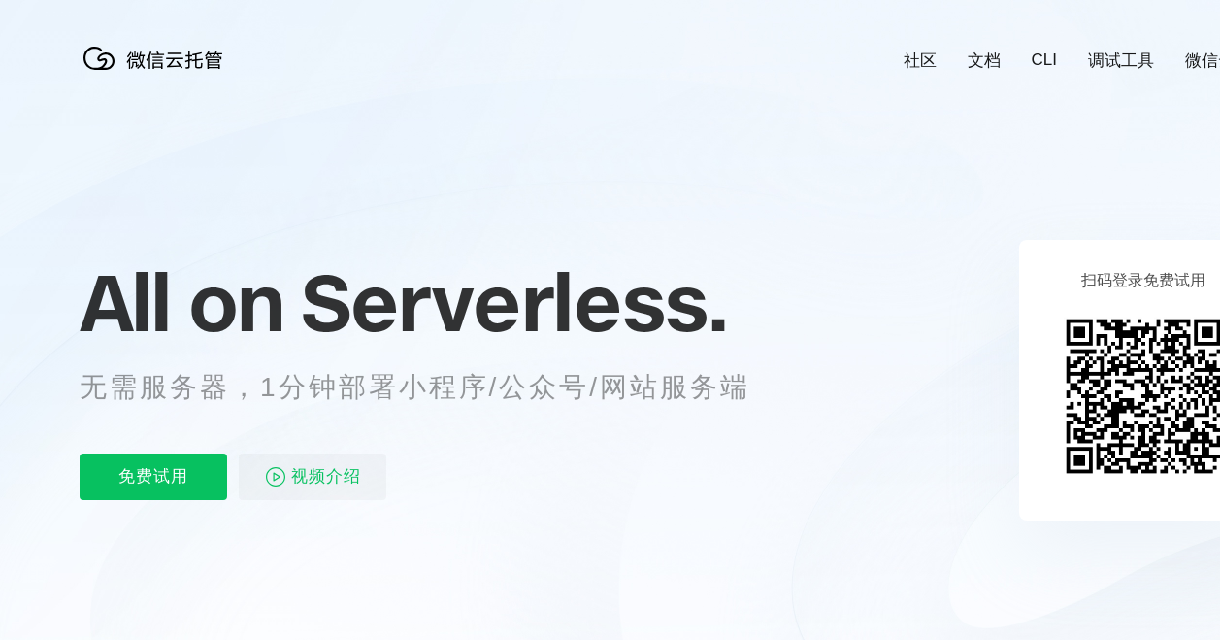
scroll to position [0, 3452]
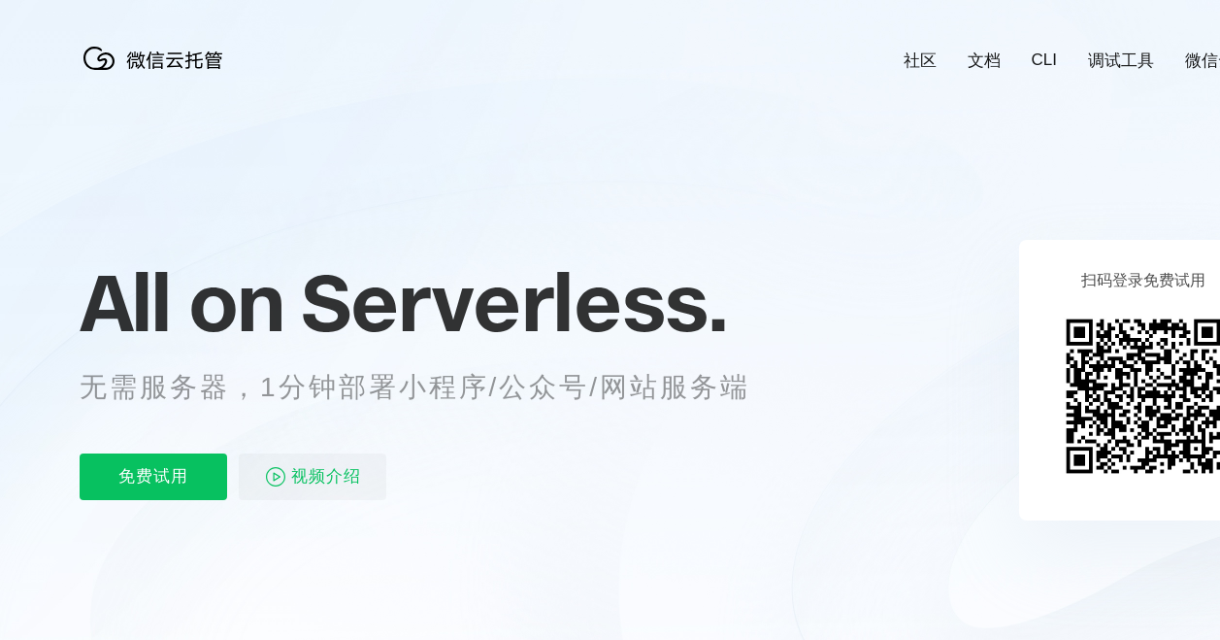
scroll to position [0, 3452]
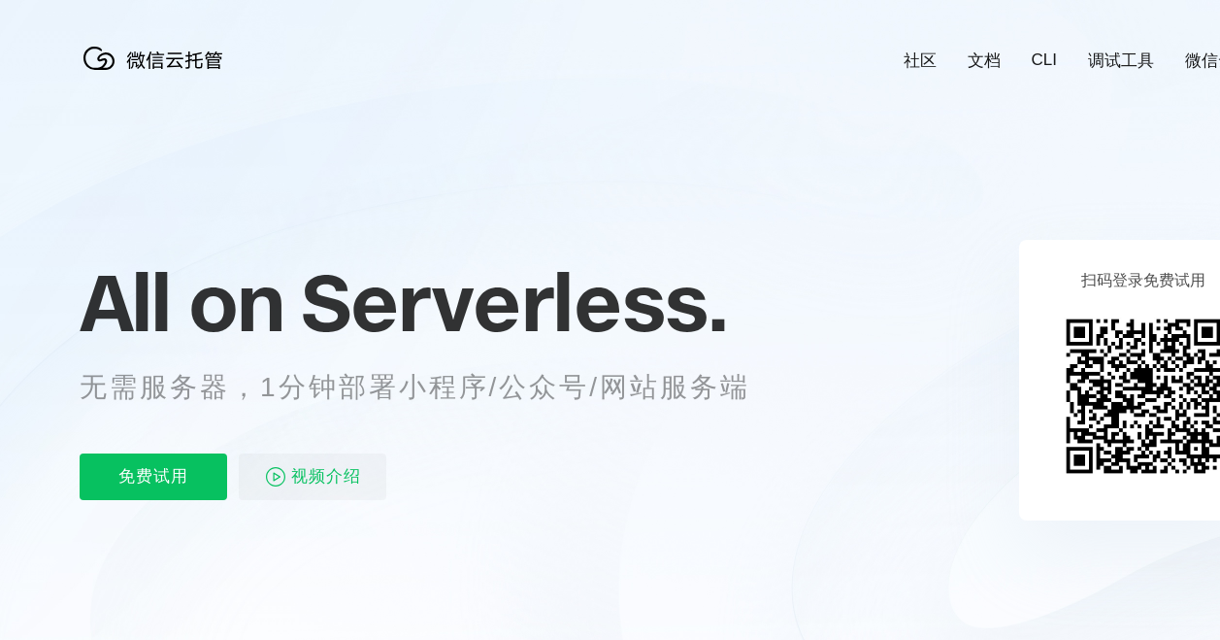
click at [1194, 61] on link "微信云开发" at bounding box center [1226, 61] width 83 height 22
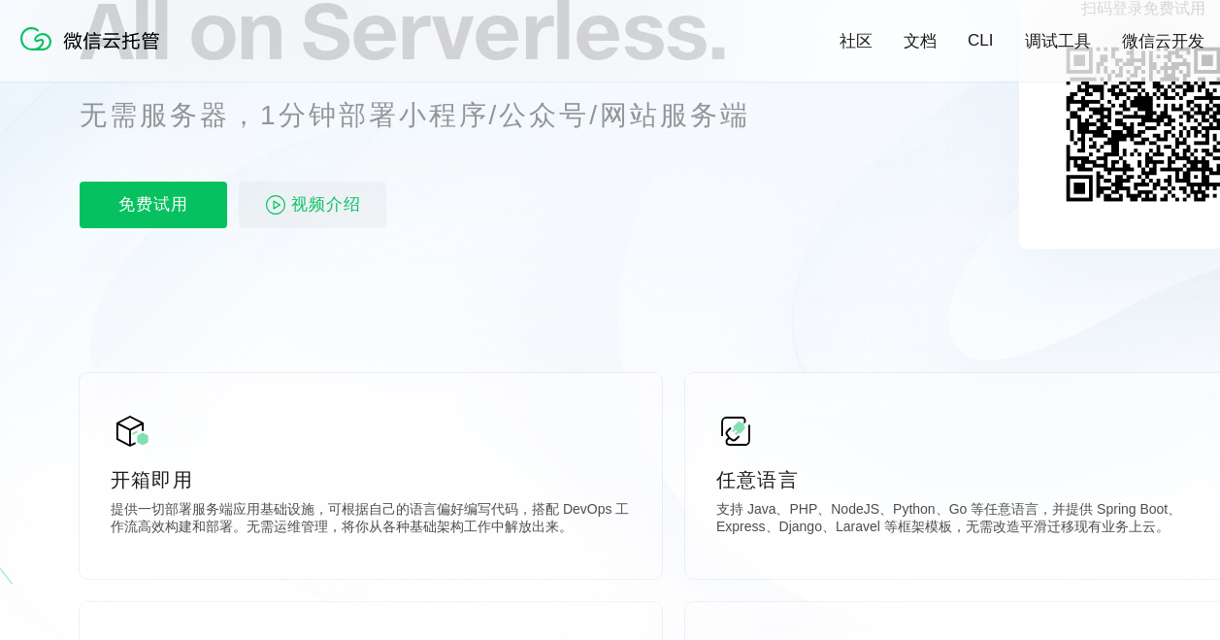
scroll to position [291, 0]
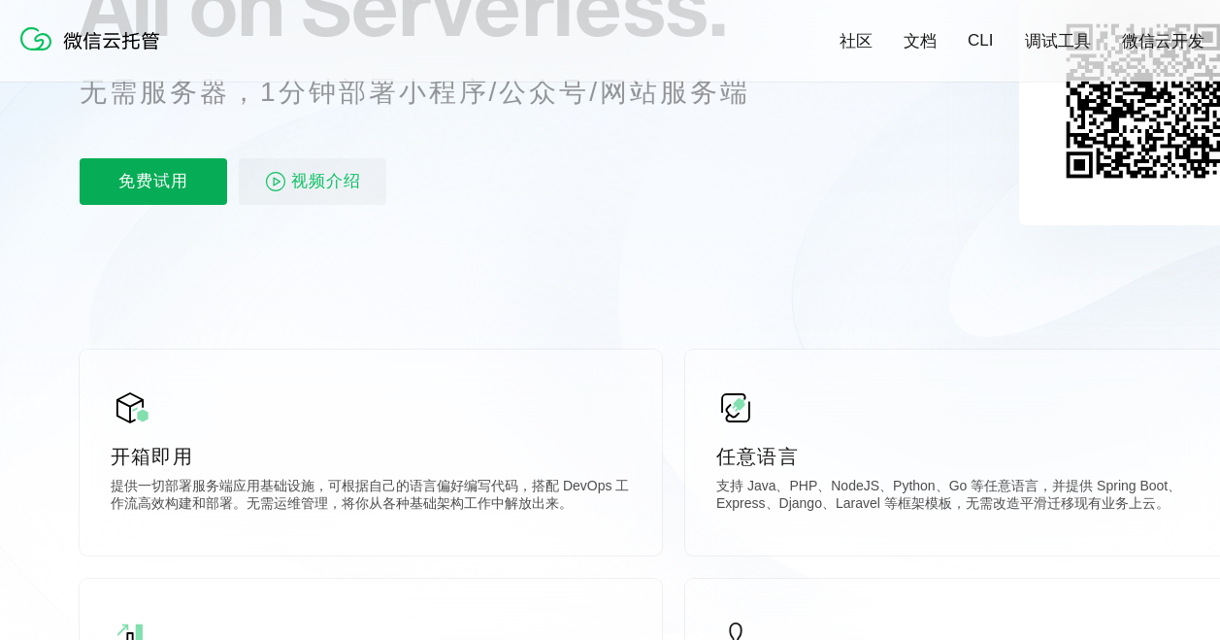
click at [198, 162] on p "免费试用" at bounding box center [154, 181] width 148 height 47
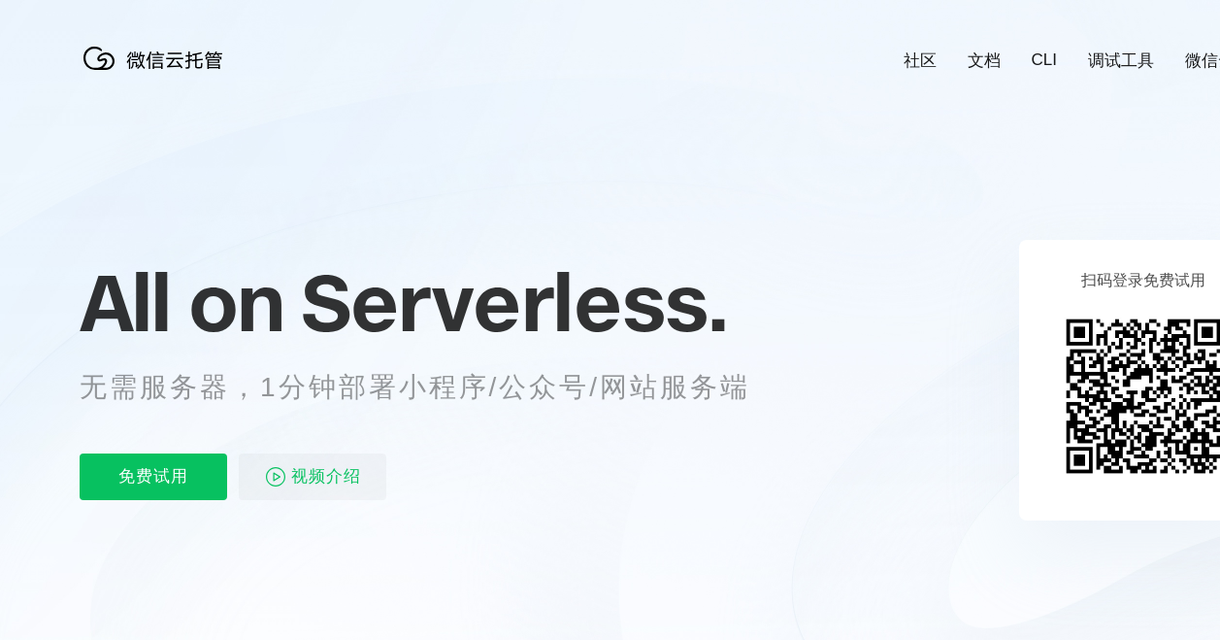
scroll to position [0, 127]
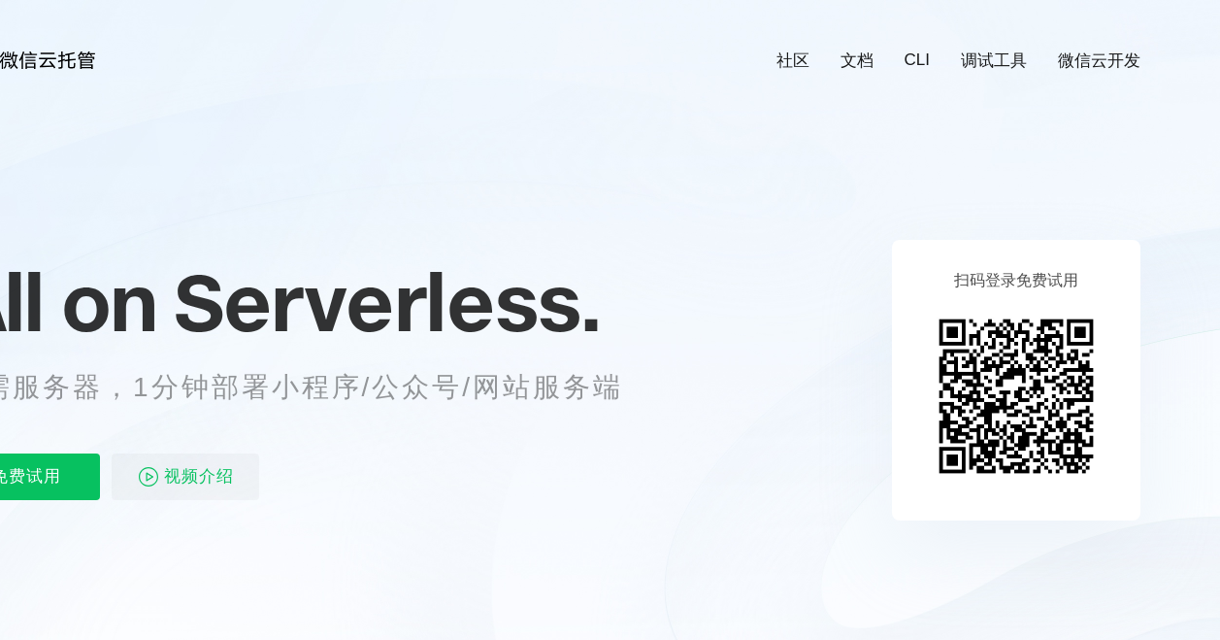
click at [1098, 58] on link "微信云开发" at bounding box center [1099, 61] width 83 height 22
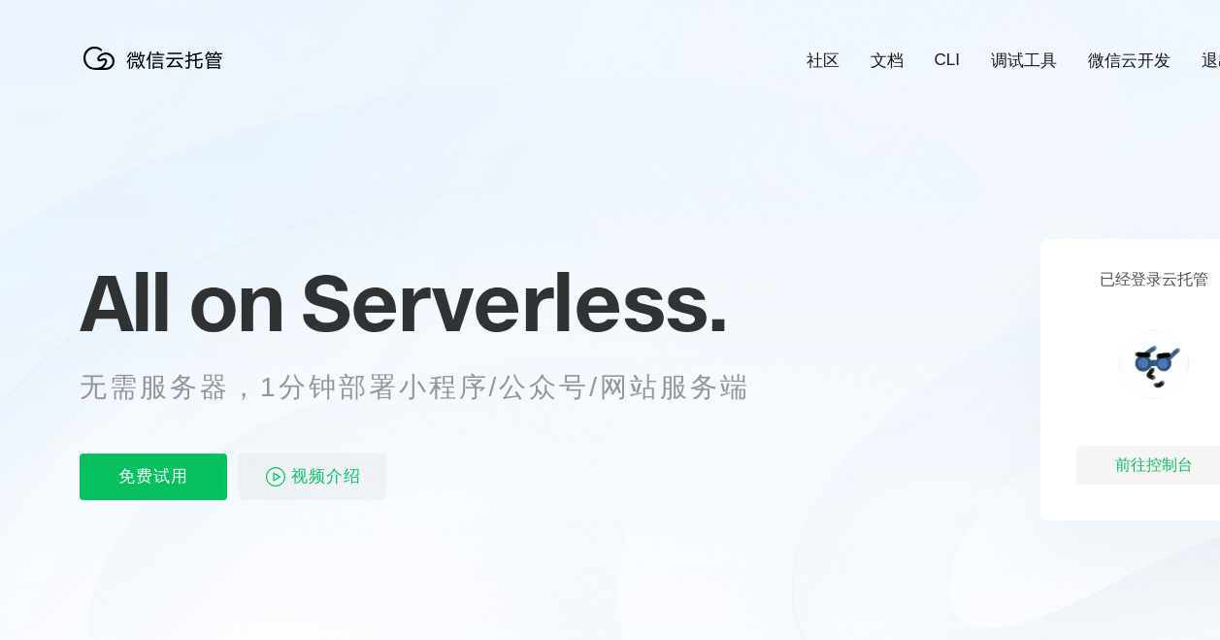
scroll to position [97, 0]
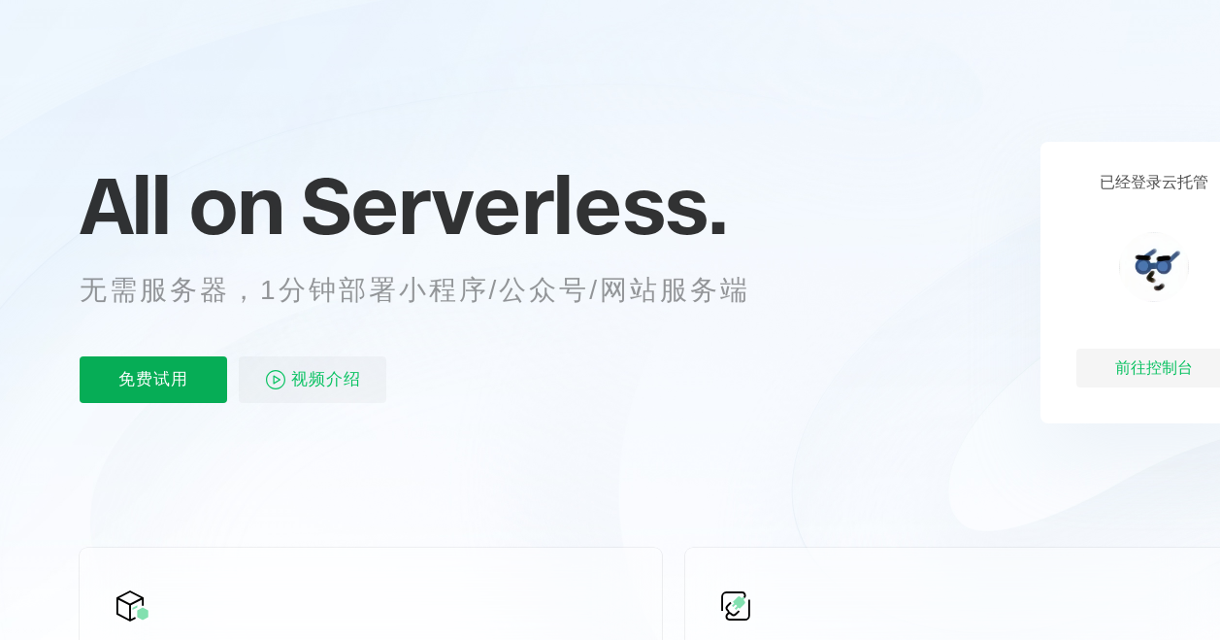
click at [172, 388] on p "免费试用" at bounding box center [154, 379] width 148 height 47
